Goal: Task Accomplishment & Management: Use online tool/utility

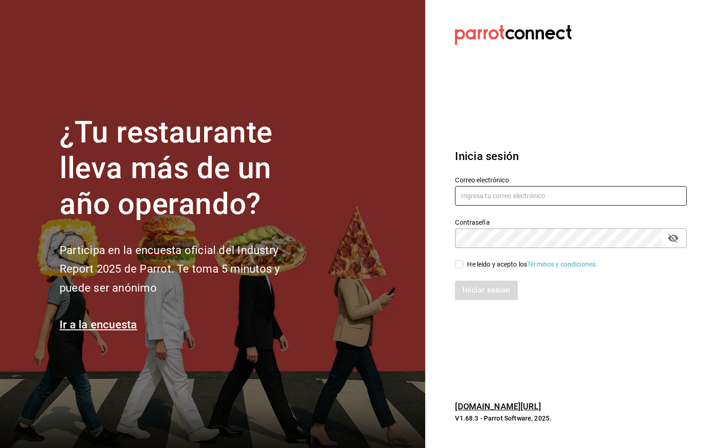
type input "jose.carlos@grupocosteno.com"
click at [459, 265] on input "He leído y acepto los Términos y condiciones." at bounding box center [459, 264] width 8 height 8
checkbox input "true"
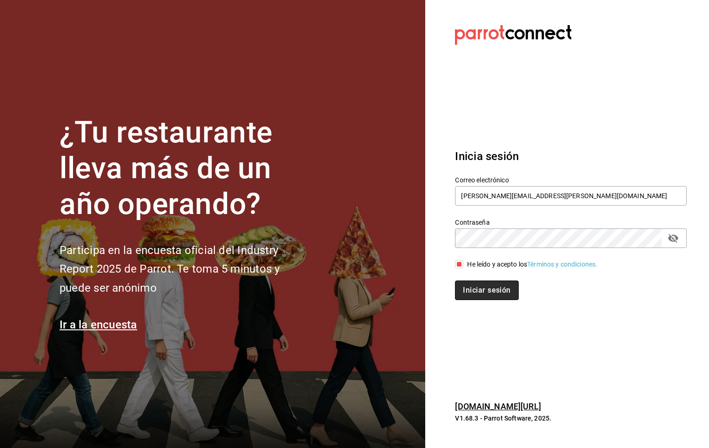
click at [466, 297] on button "Iniciar sesión" at bounding box center [486, 290] width 63 height 20
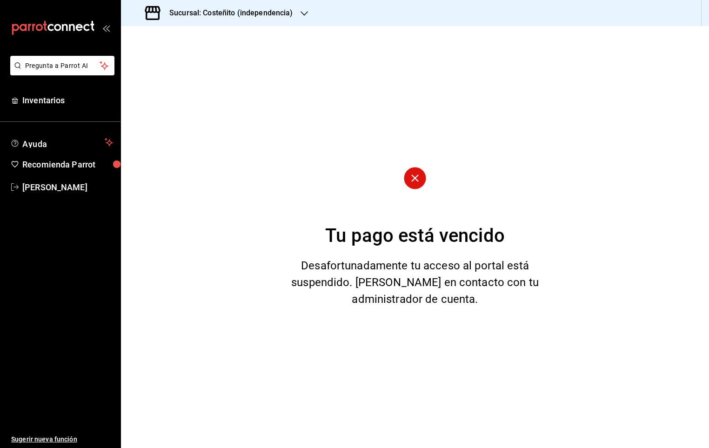
click at [271, 7] on h3 "Sucursal: Costeñito (independencia)" at bounding box center [227, 12] width 131 height 11
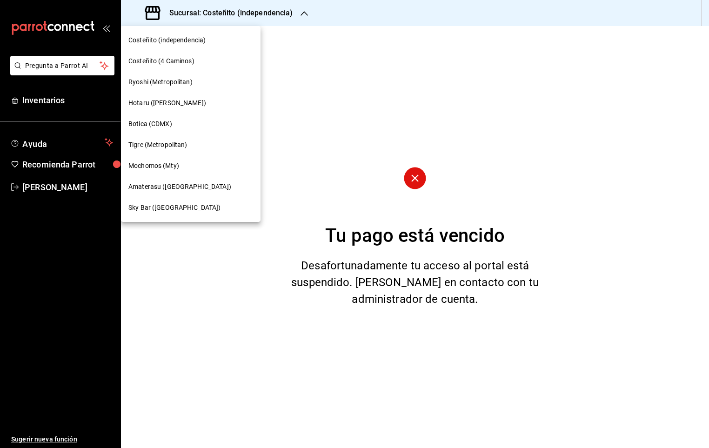
click at [144, 163] on span "Mochomos (Mty)" at bounding box center [153, 166] width 51 height 10
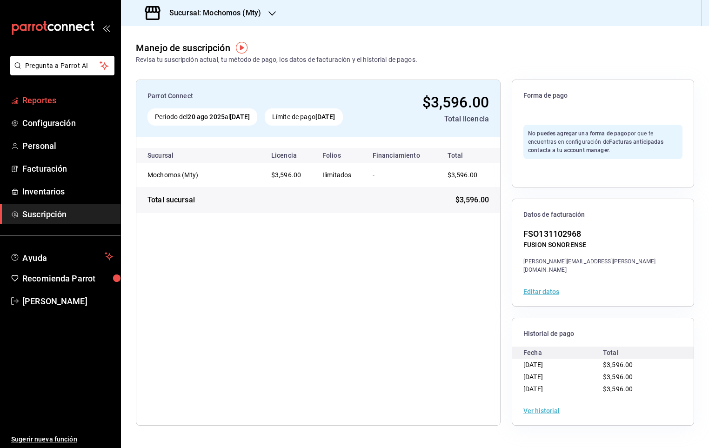
click at [49, 94] on span "Reportes" at bounding box center [67, 100] width 91 height 13
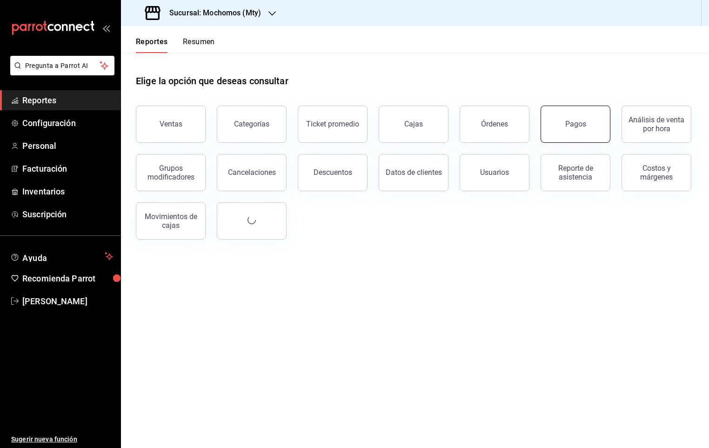
click at [582, 123] on div "Pagos" at bounding box center [575, 123] width 21 height 9
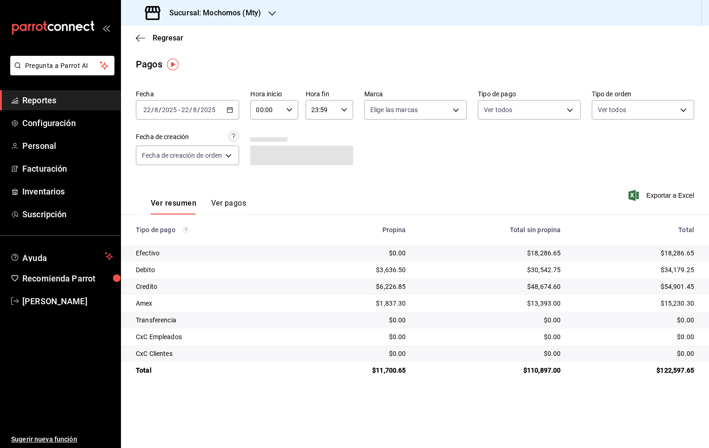
click at [222, 102] on div "[DATE] [DATE] - [DATE] [DATE]" at bounding box center [187, 110] width 103 height 20
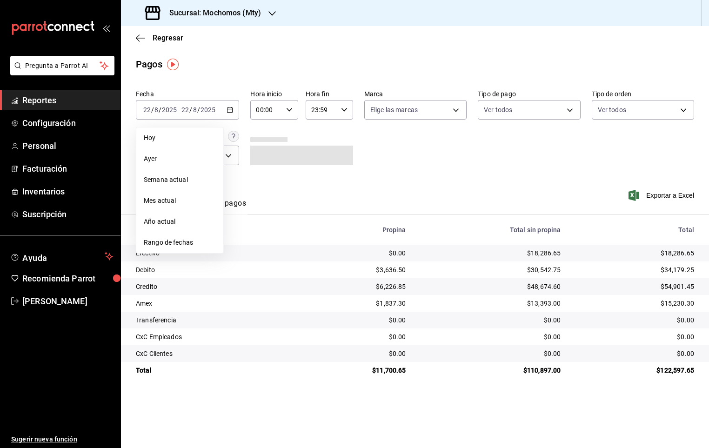
click at [162, 248] on li "Rango de fechas" at bounding box center [179, 242] width 87 height 21
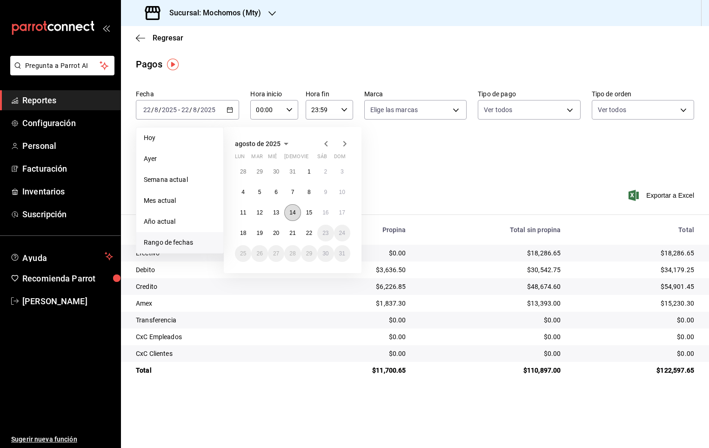
click at [289, 214] on abbr "14" at bounding box center [292, 212] width 6 height 7
click at [309, 213] on abbr "15" at bounding box center [309, 212] width 6 height 7
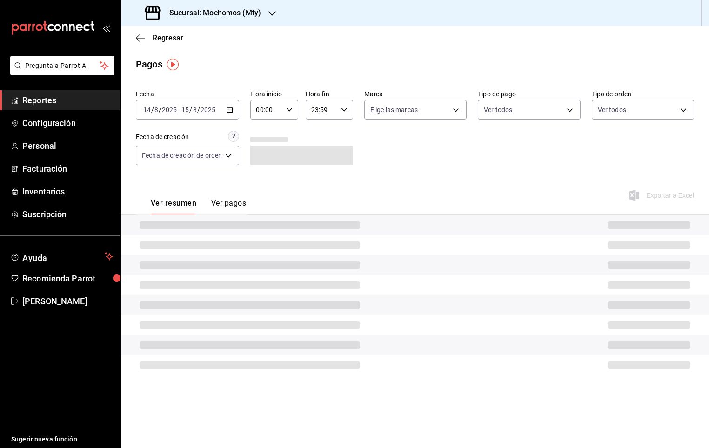
click at [286, 112] on div "00:00 Hora inicio" at bounding box center [273, 110] width 47 height 20
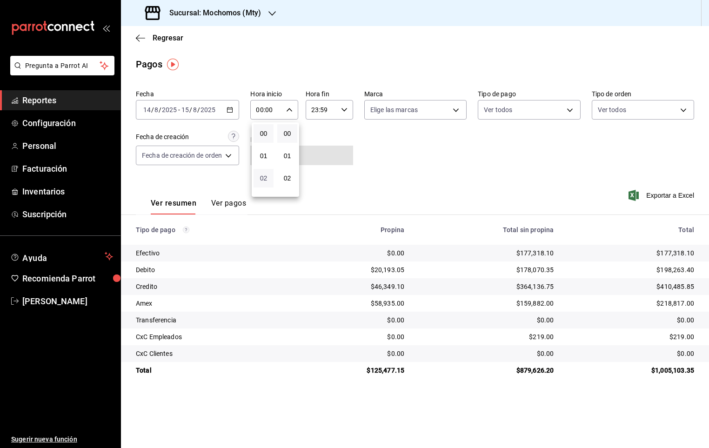
scroll to position [70, 0]
click at [263, 172] on span "05" at bounding box center [263, 175] width 9 height 7
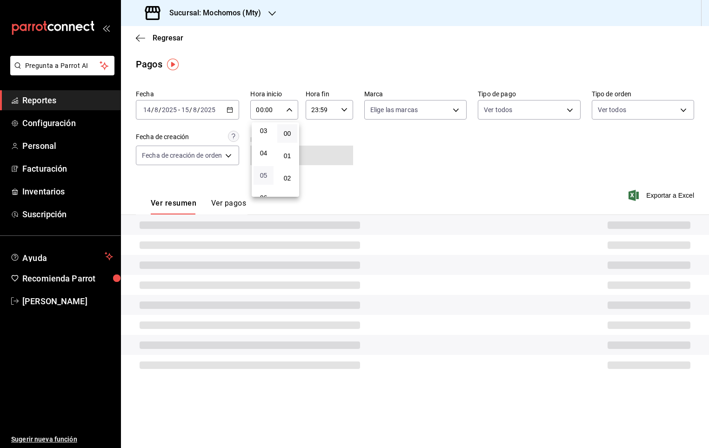
type input "05:00"
click at [345, 112] on div at bounding box center [354, 224] width 709 height 448
click at [345, 112] on icon "button" at bounding box center [344, 109] width 7 height 7
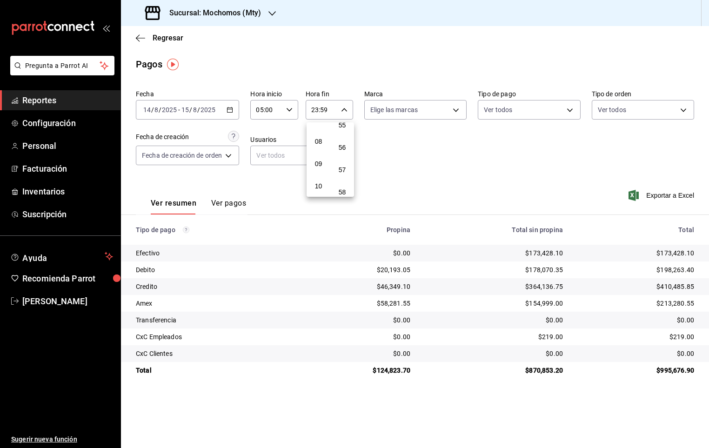
scroll to position [101, 0]
click at [313, 136] on button "05" at bounding box center [318, 144] width 20 height 19
type input "05:59"
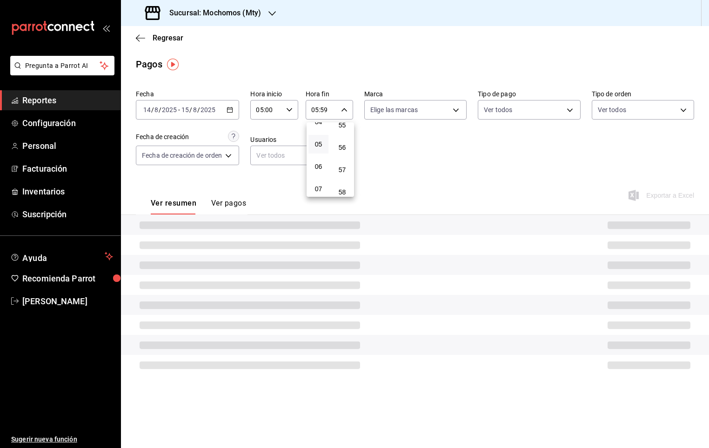
click at [451, 157] on div at bounding box center [354, 224] width 709 height 448
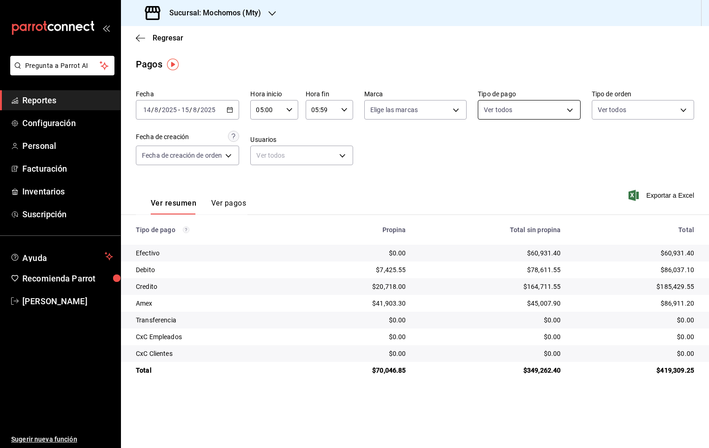
click at [512, 107] on body "Pregunta a Parrot AI Reportes Configuración Personal Facturación Inventarios Su…" at bounding box center [354, 224] width 709 height 448
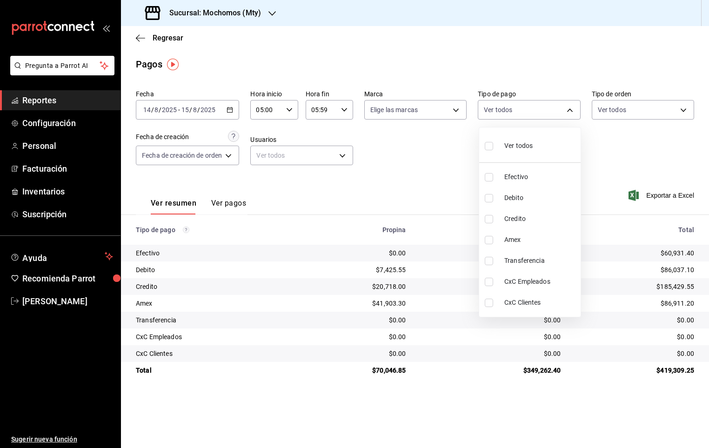
click at [491, 197] on input "checkbox" at bounding box center [488, 198] width 8 height 8
checkbox input "true"
type input "d03641d5-ff17-4467-b345-8877881ec869"
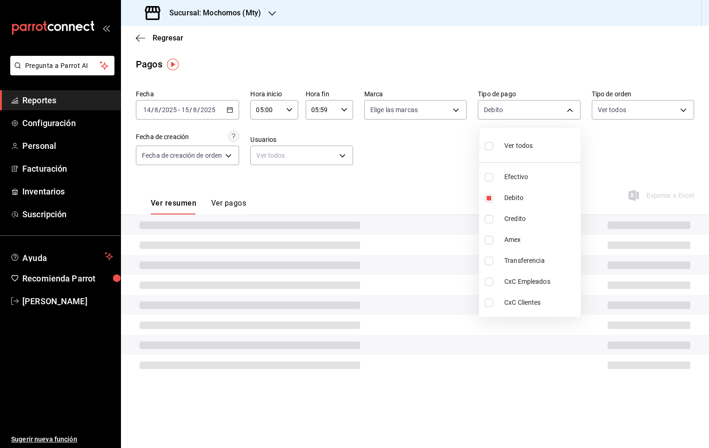
click at [489, 218] on input "checkbox" at bounding box center [488, 219] width 8 height 8
checkbox input "true"
type input "d03641d5-ff17-4467-b345-8877881ec869,27dfd721-b533-4c25-93ab-4cf6311fb237"
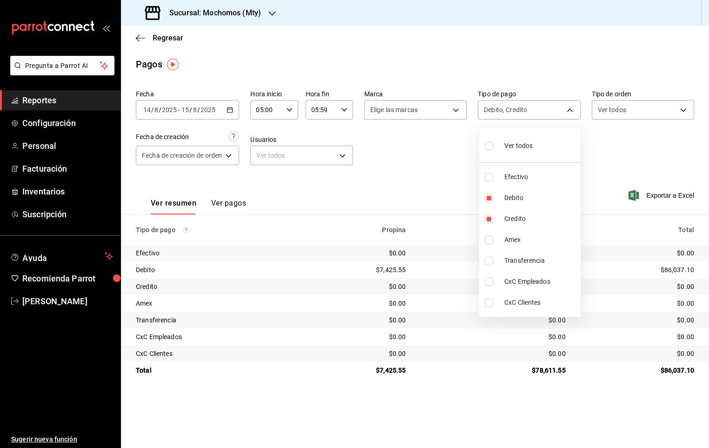
click at [238, 204] on div at bounding box center [354, 224] width 709 height 448
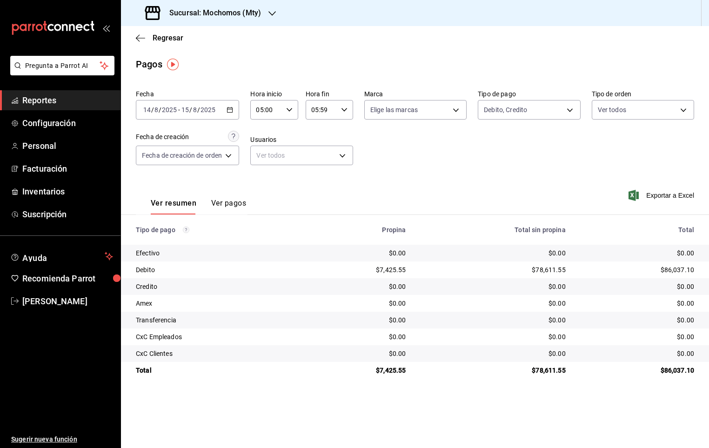
click at [214, 204] on button "Ver pagos" at bounding box center [228, 207] width 35 height 16
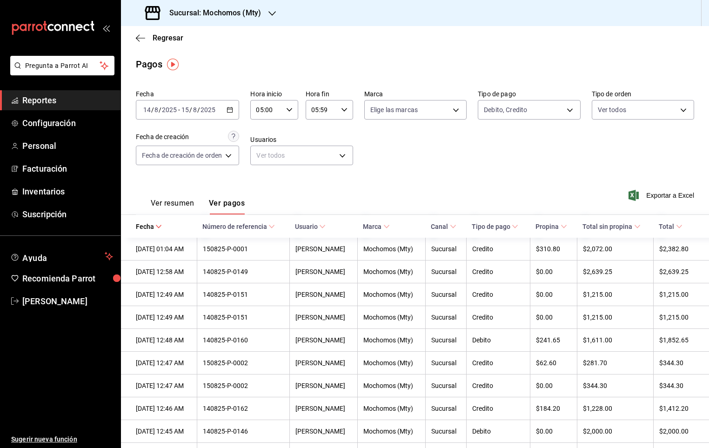
click at [664, 226] on span "Total" at bounding box center [669, 226] width 23 height 7
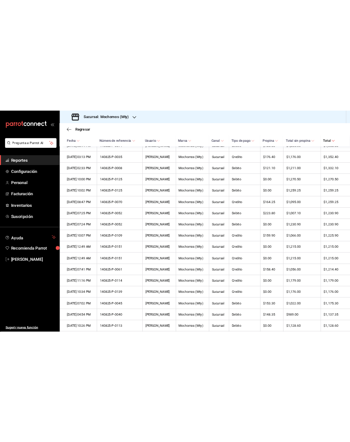
scroll to position [1937, 0]
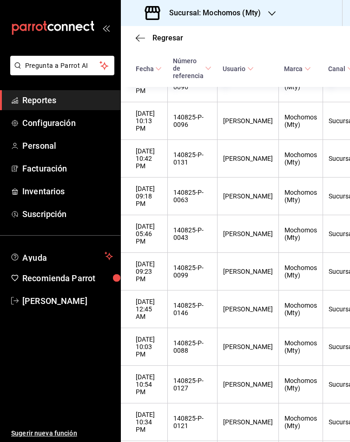
drag, startPoint x: 28, startPoint y: 96, endPoint x: 35, endPoint y: 93, distance: 7.9
click at [28, 96] on span "Reportes" at bounding box center [67, 100] width 91 height 13
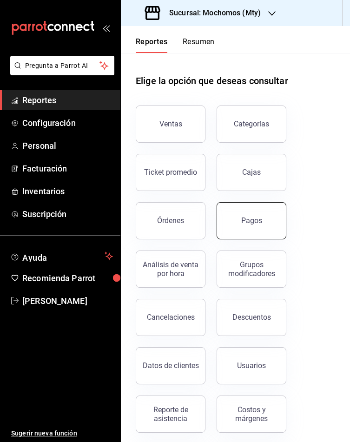
click at [263, 230] on button "Pagos" at bounding box center [252, 220] width 70 height 37
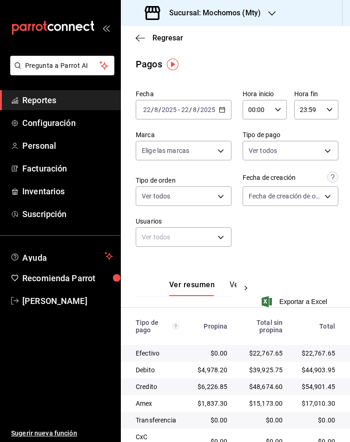
click at [219, 112] on icon "button" at bounding box center [222, 109] width 7 height 7
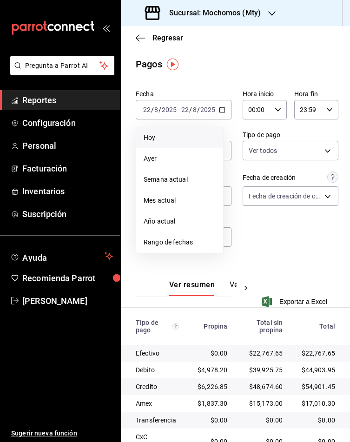
click at [148, 137] on span "Hoy" at bounding box center [180, 138] width 72 height 10
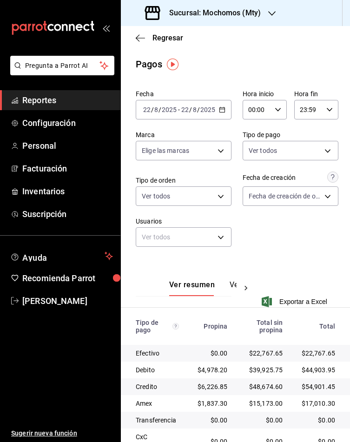
click at [272, 113] on div "00:00 Hora inicio" at bounding box center [265, 110] width 44 height 20
click at [250, 172] on span "05" at bounding box center [248, 175] width 6 height 7
type input "05:00"
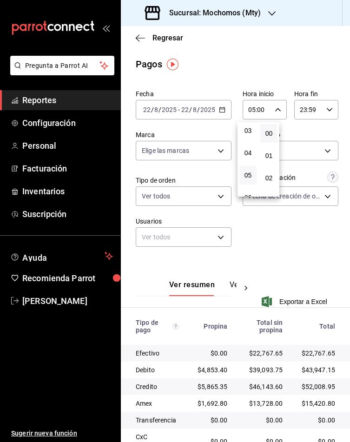
click at [317, 109] on div at bounding box center [175, 221] width 350 height 442
click at [326, 108] on icon "button" at bounding box center [329, 109] width 7 height 7
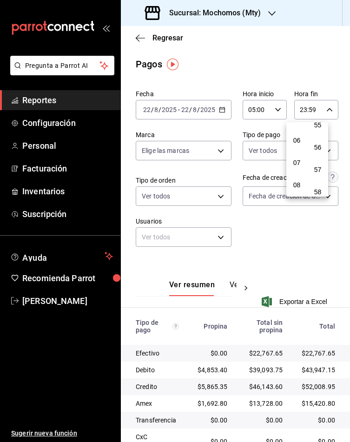
scroll to position [101, 0]
click at [300, 140] on span "05" at bounding box center [297, 143] width 6 height 7
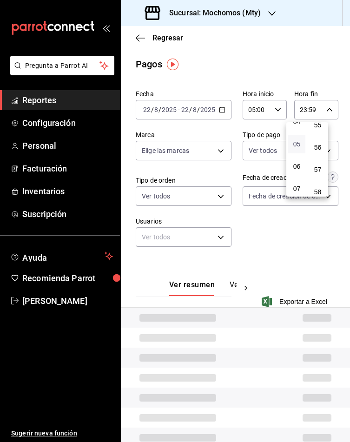
type input "05:59"
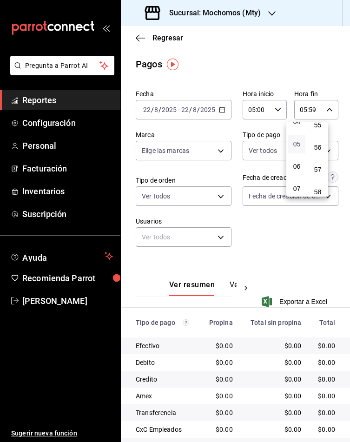
click at [298, 140] on span "05" at bounding box center [297, 143] width 6 height 7
click at [211, 106] on div at bounding box center [175, 221] width 350 height 442
click at [225, 111] on div "[DATE] [DATE] - [DATE] [DATE]" at bounding box center [184, 110] width 96 height 20
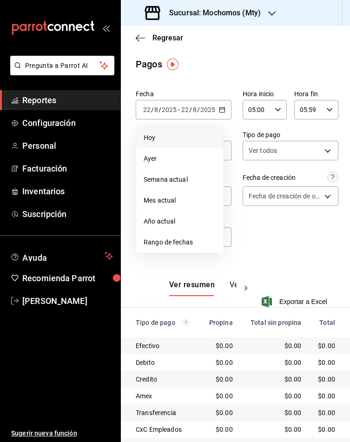
click at [199, 136] on span "Hoy" at bounding box center [180, 138] width 72 height 10
type input "00:00"
type input "23:59"
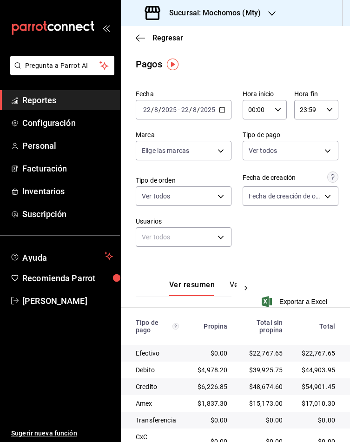
click at [277, 112] on div "00:00 Hora inicio" at bounding box center [265, 110] width 44 height 20
click at [247, 174] on span "05" at bounding box center [248, 175] width 6 height 7
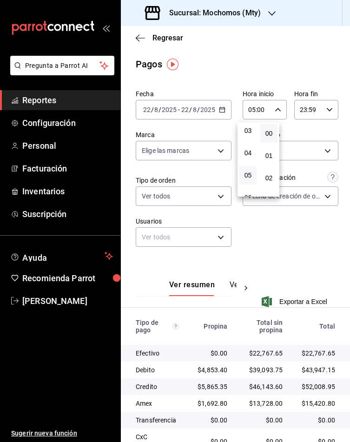
click at [233, 58] on div at bounding box center [175, 221] width 350 height 442
click at [210, 115] on div "[DATE] [DATE] - [DATE] [DATE]" at bounding box center [184, 110] width 96 height 20
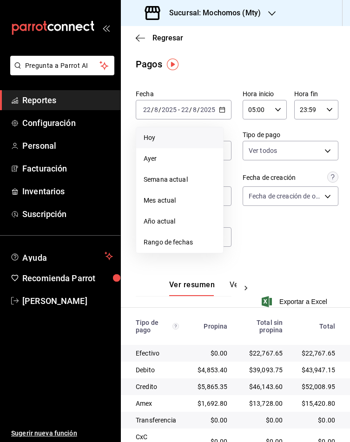
click at [172, 131] on li "Hoy" at bounding box center [179, 137] width 87 height 21
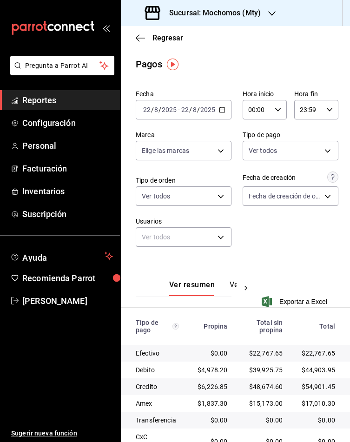
click at [271, 115] on div "00:00 Hora inicio" at bounding box center [265, 110] width 44 height 20
click at [250, 166] on button "05" at bounding box center [247, 175] width 17 height 19
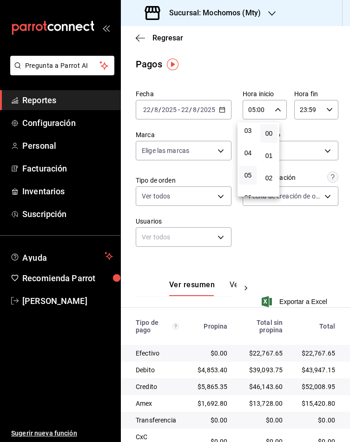
click at [222, 109] on div at bounding box center [175, 221] width 350 height 442
click at [219, 112] on icon "button" at bounding box center [222, 109] width 7 height 7
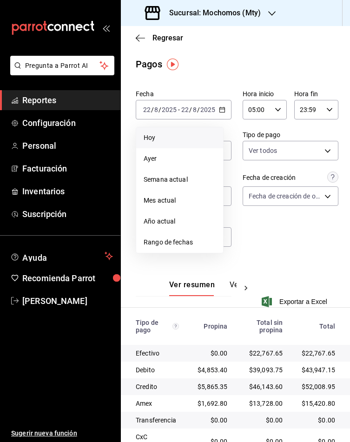
click at [155, 141] on span "Hoy" at bounding box center [180, 138] width 72 height 10
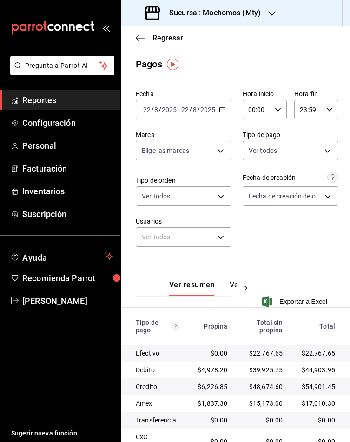
click at [265, 112] on div "00:00 Hora inicio" at bounding box center [265, 110] width 44 height 20
click at [246, 176] on button "05" at bounding box center [247, 175] width 17 height 19
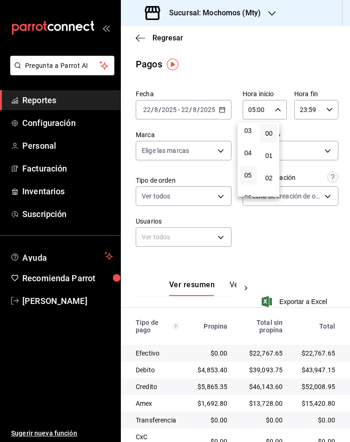
click at [223, 115] on div at bounding box center [175, 221] width 350 height 442
click at [215, 117] on div "[DATE] [DATE] - [DATE] [DATE]" at bounding box center [184, 110] width 96 height 20
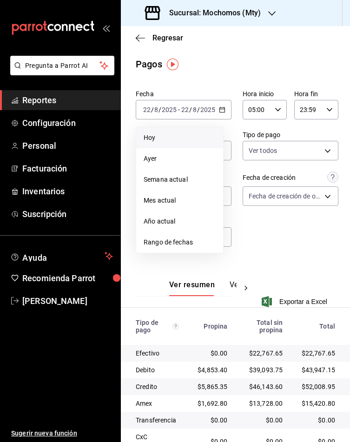
click at [170, 139] on span "Hoy" at bounding box center [180, 138] width 72 height 10
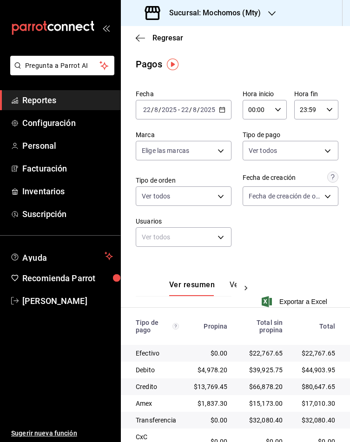
click at [272, 113] on div "00:00 Hora inicio" at bounding box center [265, 110] width 44 height 20
click at [251, 172] on span "05" at bounding box center [248, 175] width 6 height 7
type input "05:00"
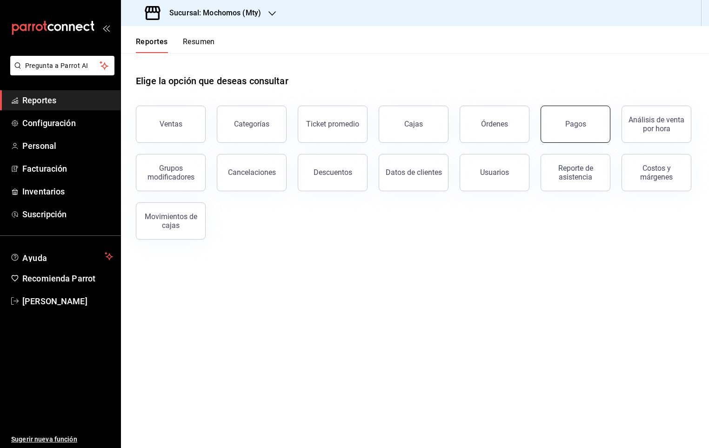
click at [544, 123] on button "Pagos" at bounding box center [575, 124] width 70 height 37
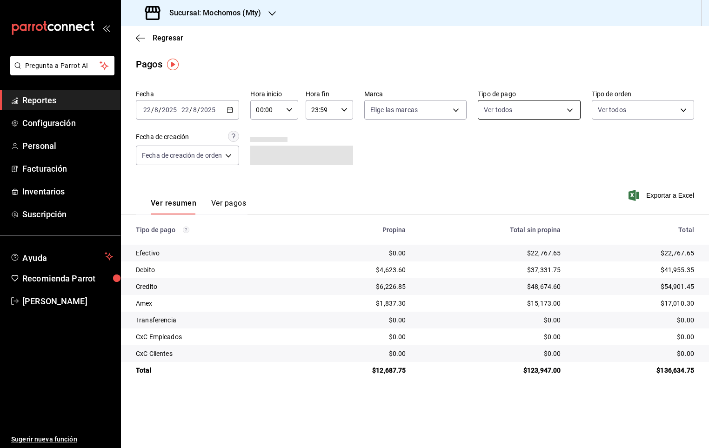
click at [503, 106] on body "Pregunta a Parrot AI Reportes Configuración Personal Facturación Inventarios Su…" at bounding box center [354, 224] width 709 height 448
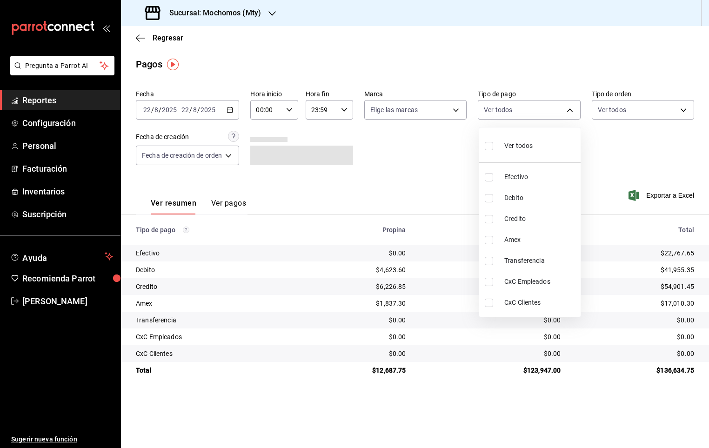
click at [416, 145] on div at bounding box center [354, 224] width 709 height 448
click at [282, 114] on input "00:00" at bounding box center [266, 109] width 32 height 19
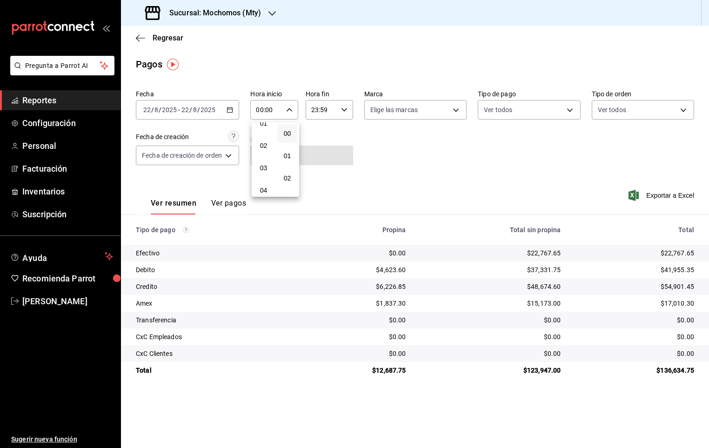
scroll to position [70, 0]
click at [264, 173] on span "05" at bounding box center [263, 175] width 9 height 7
type input "05:00"
click at [414, 155] on div at bounding box center [354, 224] width 709 height 448
click at [636, 238] on th "Total" at bounding box center [638, 230] width 141 height 30
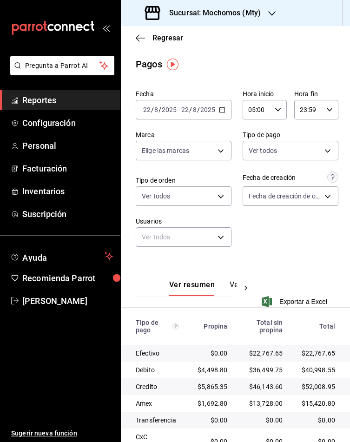
click at [299, 366] on div "$40,998.55" at bounding box center [317, 369] width 38 height 9
